Goal: Information Seeking & Learning: Find specific page/section

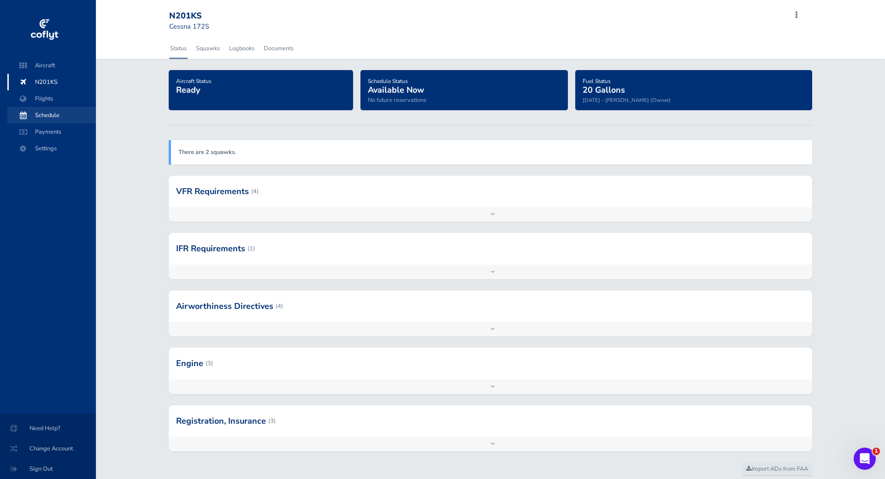
click at [56, 109] on span "Schedule" at bounding box center [52, 115] width 70 height 17
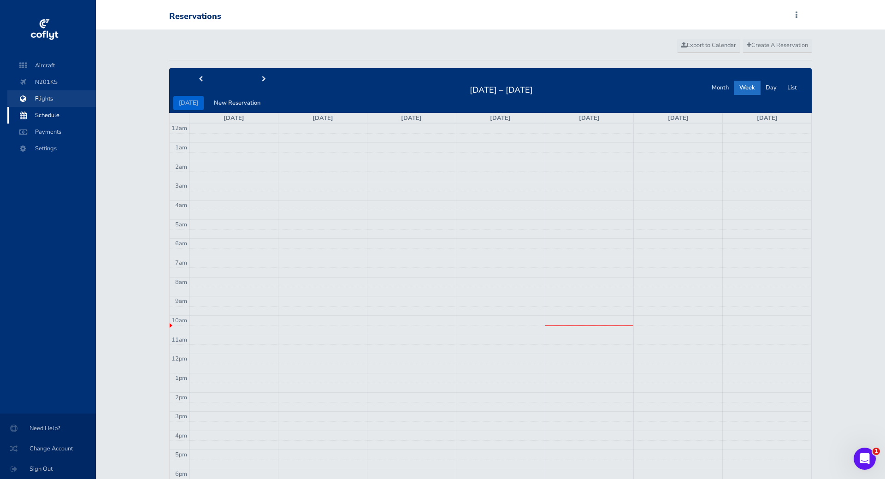
click at [56, 95] on span "Flights" at bounding box center [52, 98] width 70 height 17
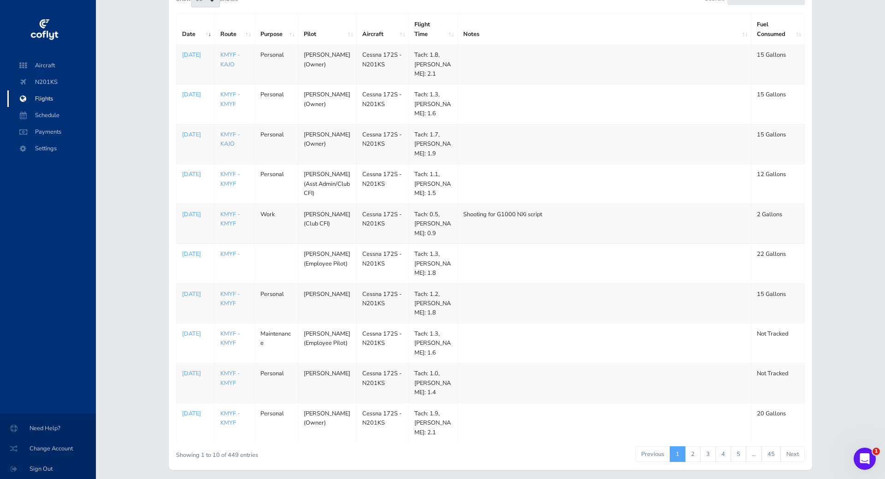
scroll to position [106, 0]
drag, startPoint x: 313, startPoint y: 322, endPoint x: 340, endPoint y: 321, distance: 27.2
click at [340, 323] on td "Samuel Golden (Employee Pilot)" at bounding box center [327, 343] width 59 height 40
drag, startPoint x: 340, startPoint y: 321, endPoint x: 314, endPoint y: 321, distance: 26.7
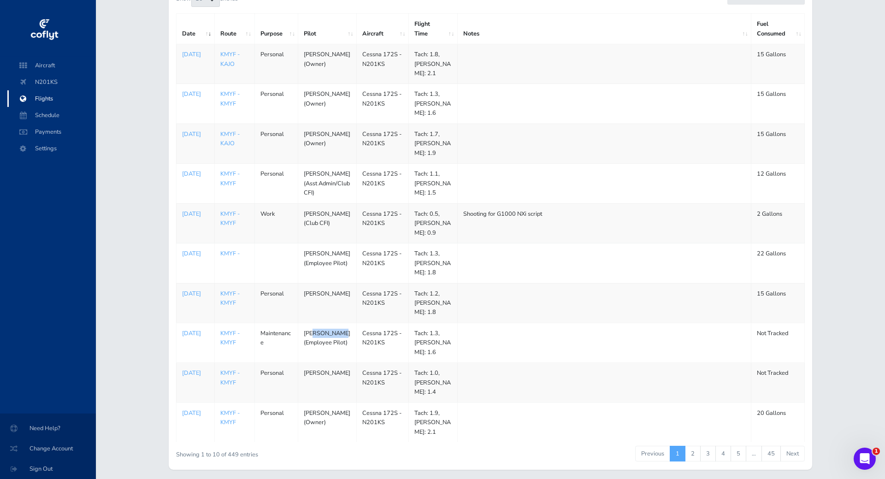
click at [314, 323] on td "Samuel Golden (Employee Pilot)" at bounding box center [327, 343] width 59 height 40
drag, startPoint x: 314, startPoint y: 321, endPoint x: 335, endPoint y: 321, distance: 21.7
click at [335, 323] on td "Samuel Golden (Employee Pilot)" at bounding box center [327, 343] width 59 height 40
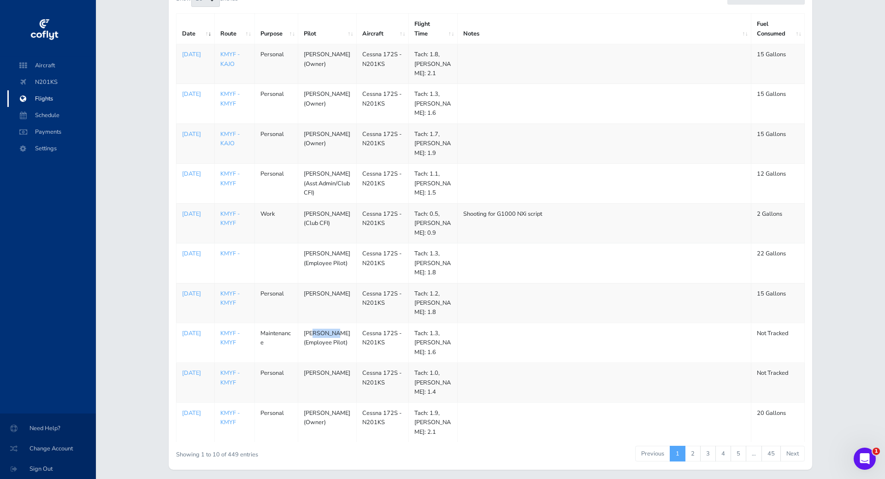
drag, startPoint x: 335, startPoint y: 321, endPoint x: 315, endPoint y: 320, distance: 20.8
click at [315, 323] on td "Samuel Golden (Employee Pilot)" at bounding box center [327, 343] width 59 height 40
drag, startPoint x: 315, startPoint y: 320, endPoint x: 334, endPoint y: 322, distance: 19.4
click at [334, 323] on td "Samuel Golden (Employee Pilot)" at bounding box center [327, 343] width 59 height 40
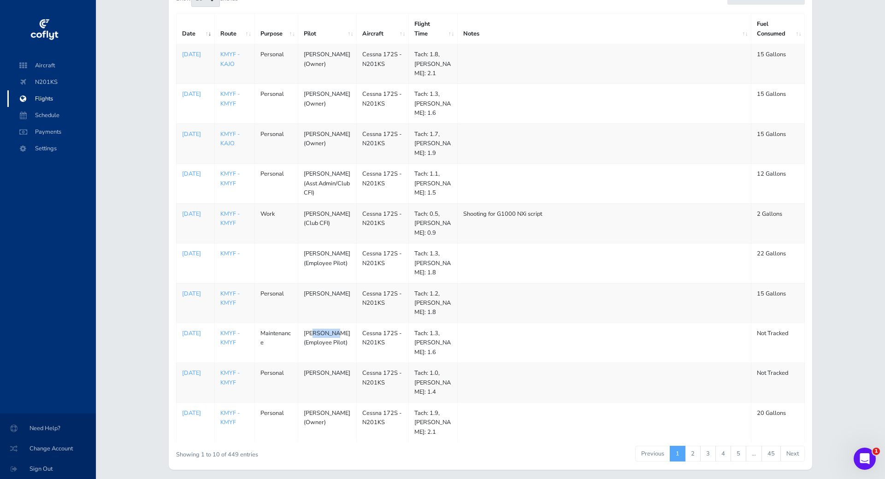
click at [334, 323] on td "Samuel Golden (Employee Pilot)" at bounding box center [327, 343] width 59 height 40
click at [694, 446] on link "2" at bounding box center [693, 454] width 16 height 16
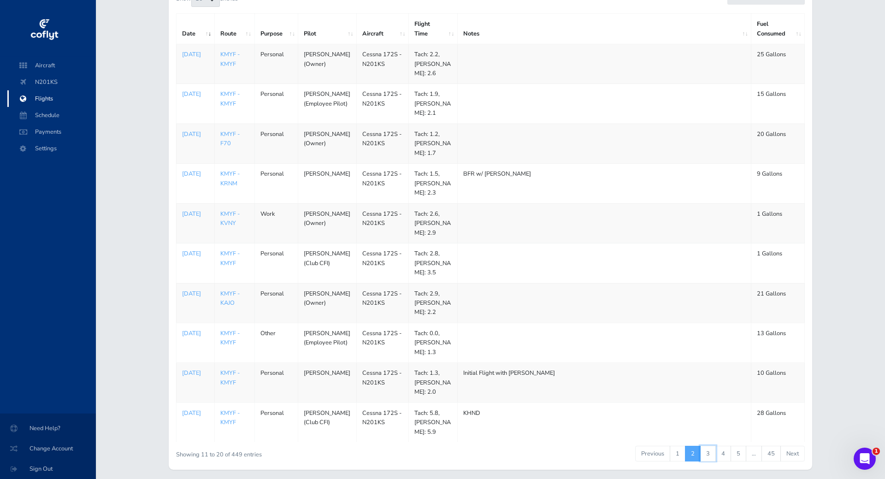
click at [708, 446] on link "3" at bounding box center [708, 454] width 16 height 16
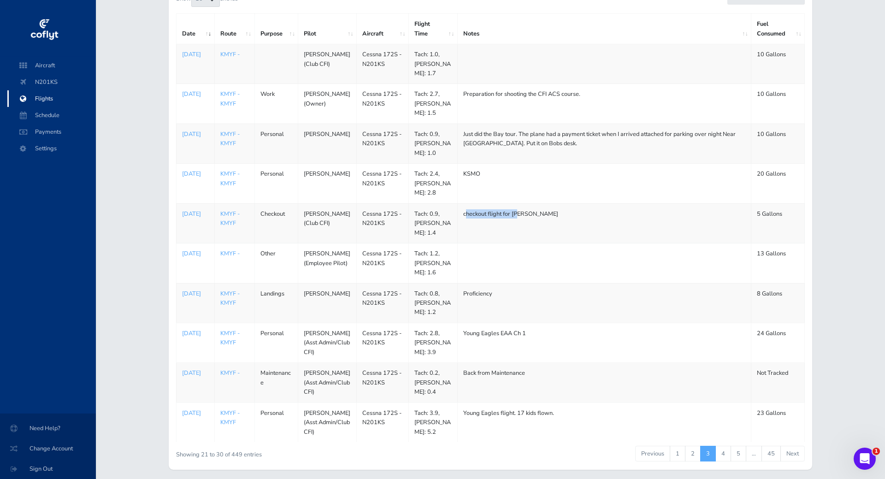
drag, startPoint x: 518, startPoint y: 206, endPoint x: 465, endPoint y: 208, distance: 53.5
click at [465, 208] on td "checkout flight for chris" at bounding box center [604, 223] width 294 height 40
